Goal: Task Accomplishment & Management: Manage account settings

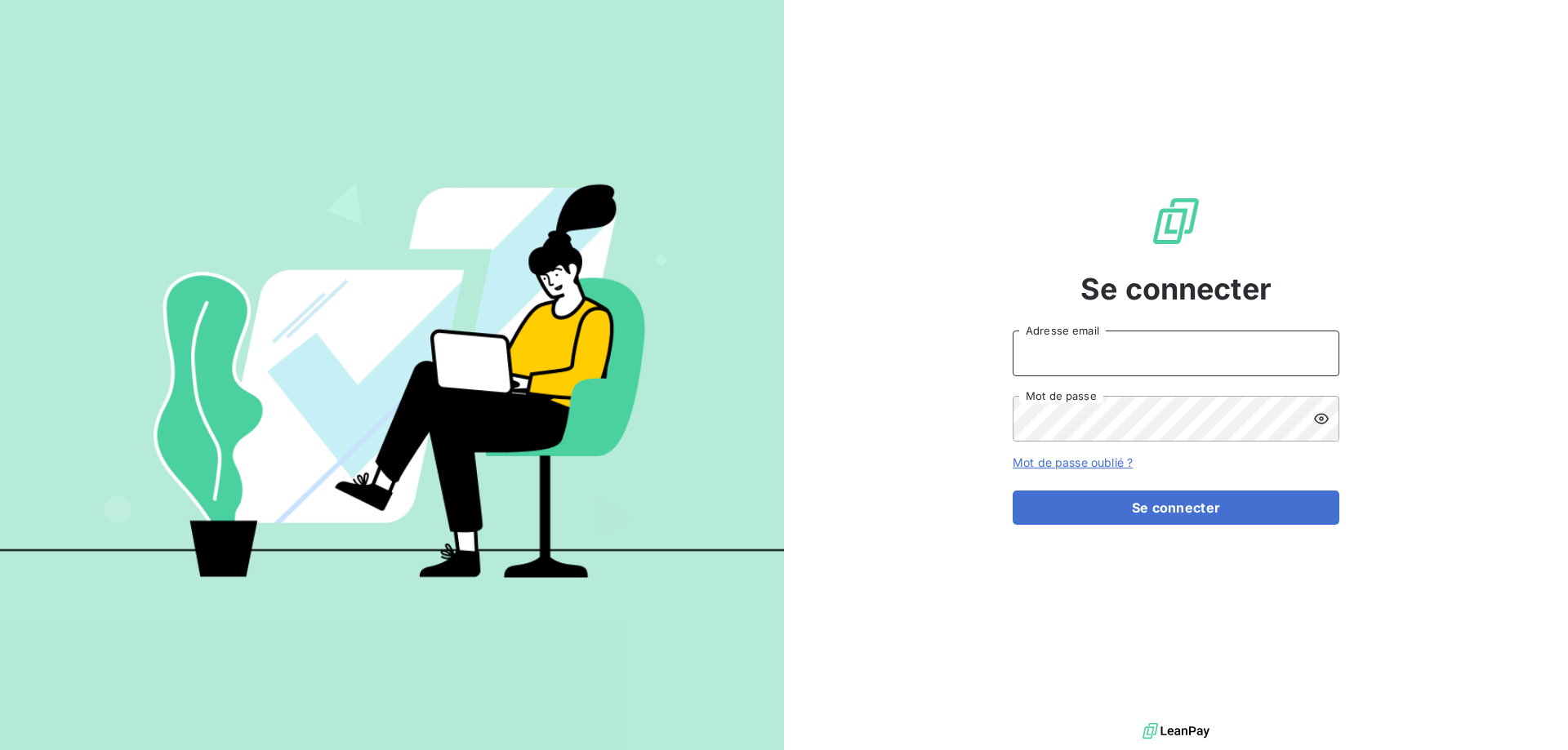
type input "[EMAIL_ADDRESS][DOMAIN_NAME]"
click at [1138, 375] on input "[EMAIL_ADDRESS][DOMAIN_NAME]" at bounding box center [1176, 354] width 327 height 45
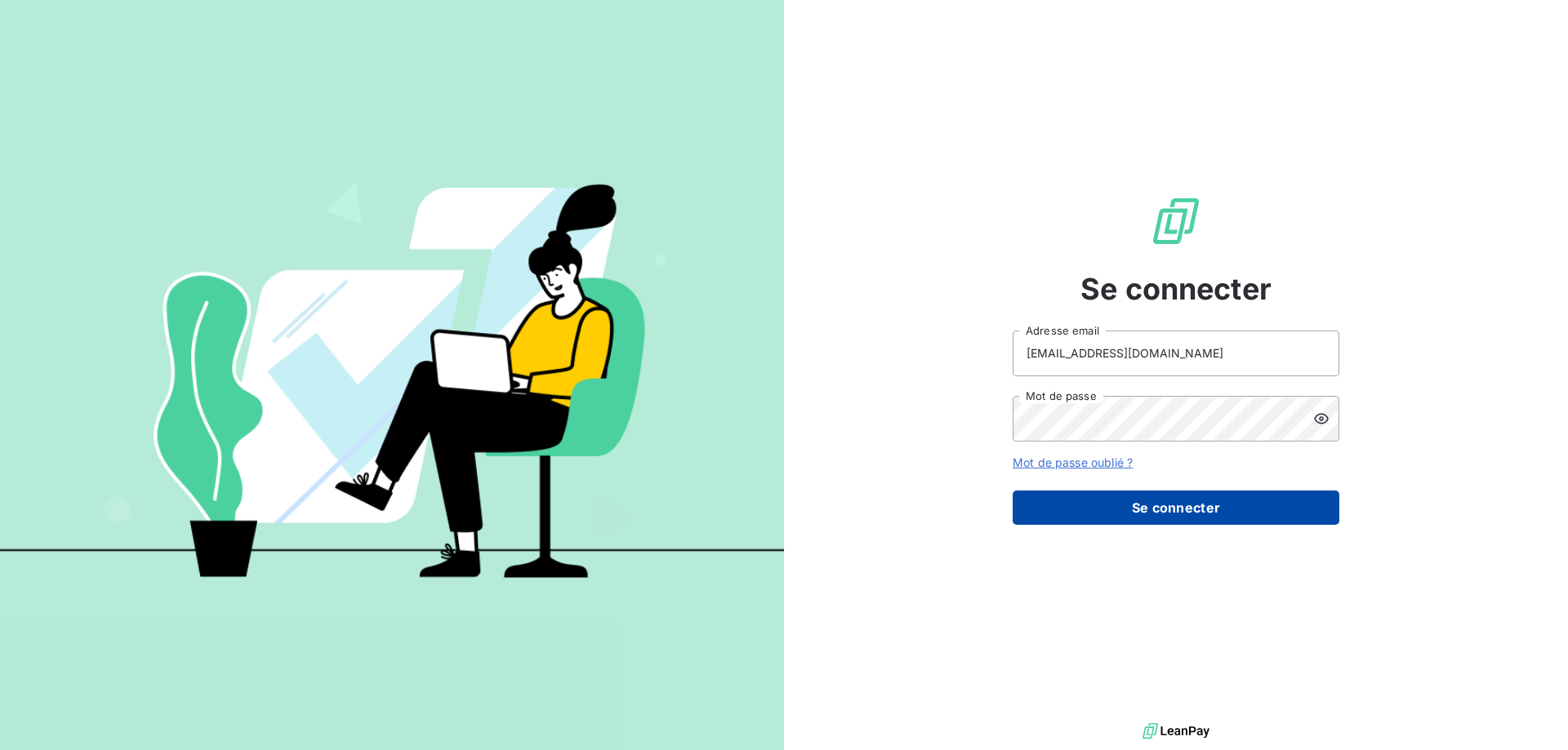
click at [1093, 503] on button "Se connecter" at bounding box center [1176, 507] width 327 height 34
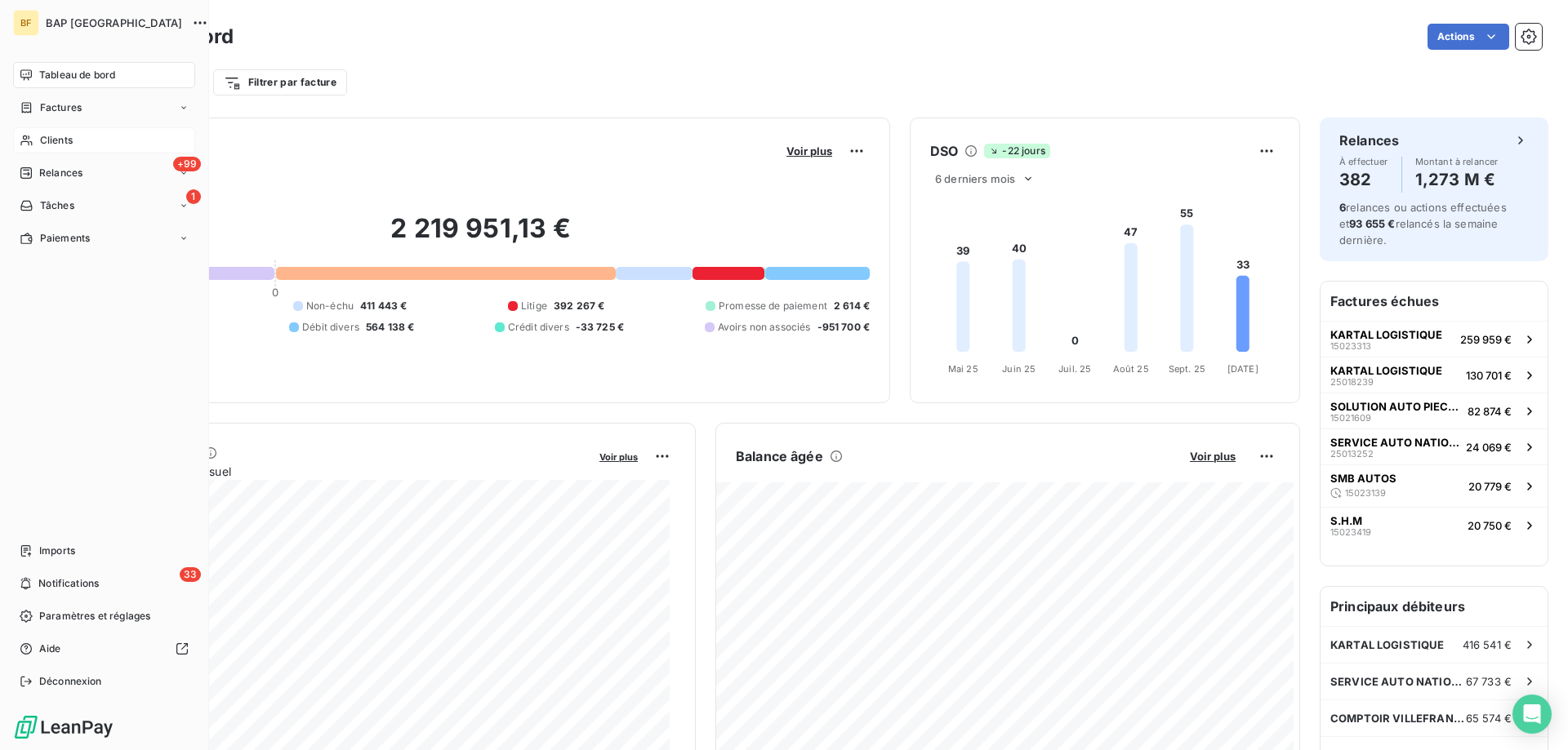
click at [73, 136] on div "Clients" at bounding box center [104, 141] width 182 height 26
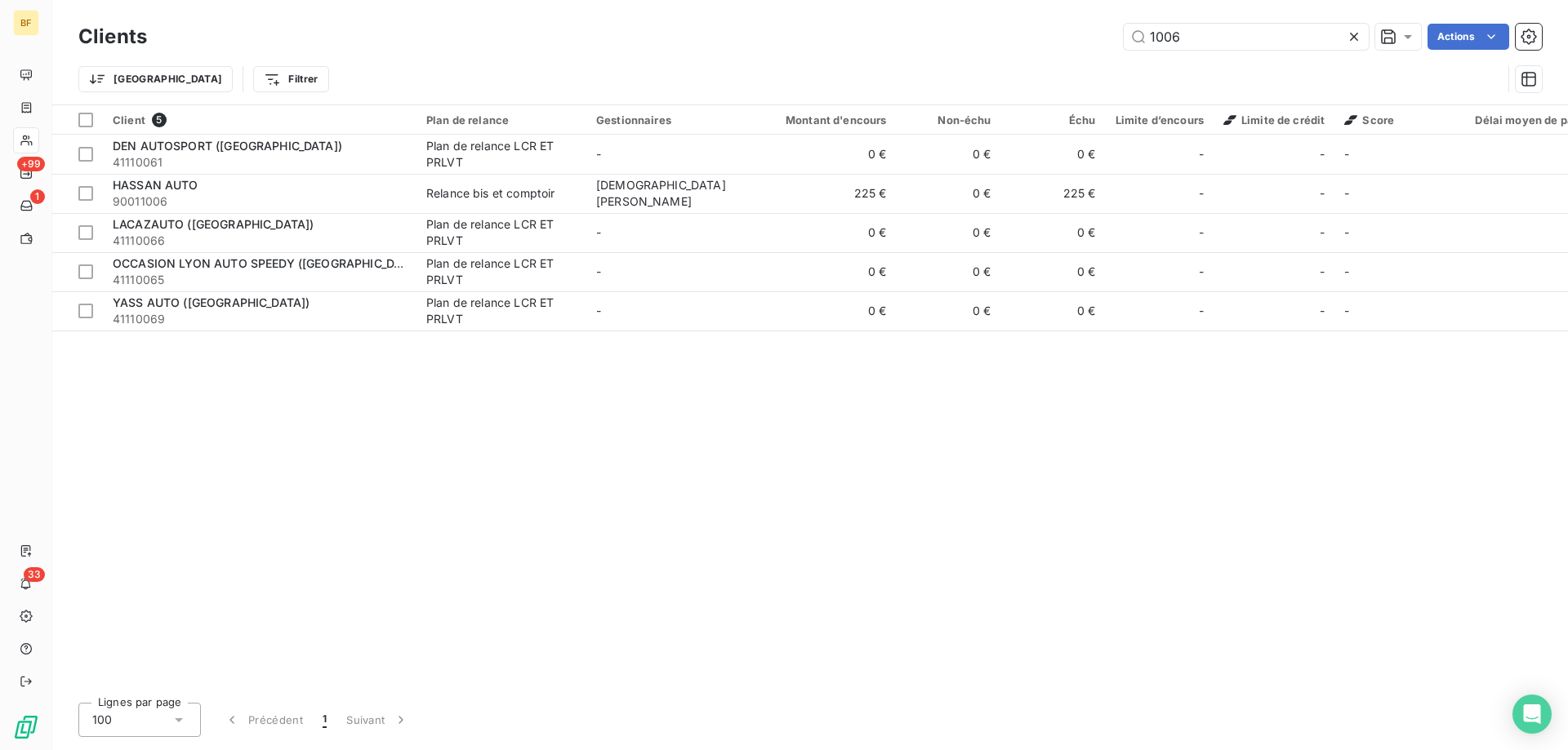
type input "1006"
